Goal: Information Seeking & Learning: Learn about a topic

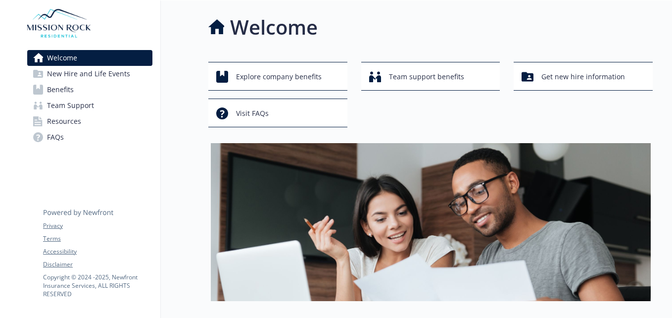
click at [90, 92] on link "Benefits" at bounding box center [89, 90] width 125 height 16
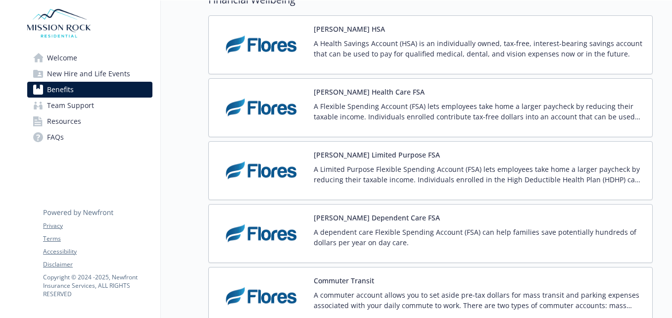
scroll to position [1468, 0]
